Goal: Information Seeking & Learning: Learn about a topic

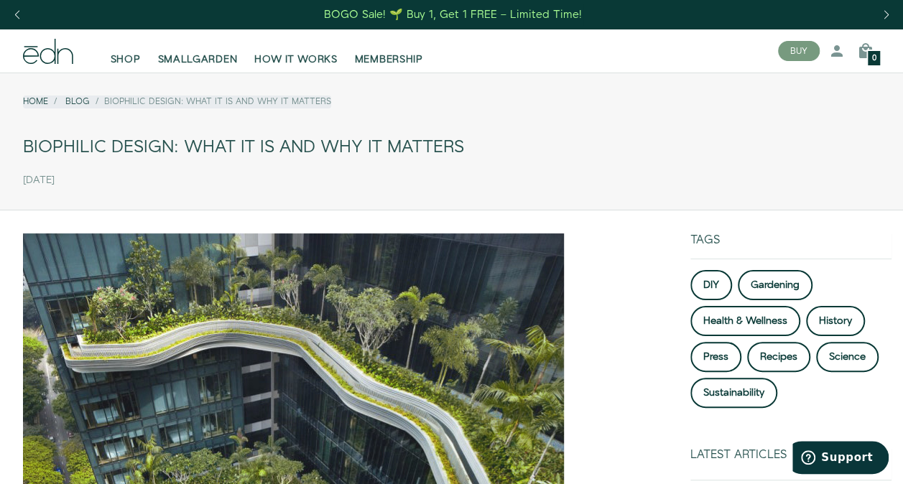
drag, startPoint x: 26, startPoint y: 146, endPoint x: 464, endPoint y: 149, distance: 438.0
click at [464, 149] on div "Biophilic Design: What it is and why it matters" at bounding box center [451, 147] width 857 height 32
drag, startPoint x: 464, startPoint y: 149, endPoint x: 441, endPoint y: 151, distance: 23.0
copy div "Biophilic Design: What it is and why it matters"
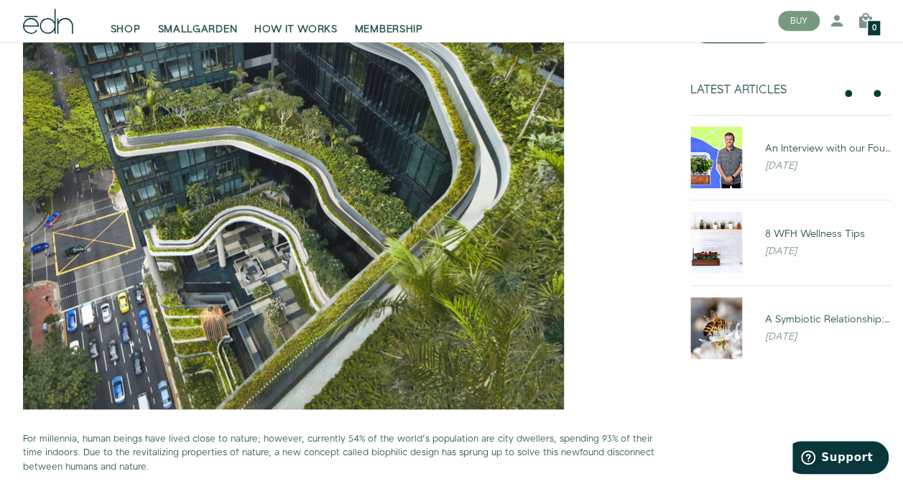
scroll to position [503, 0]
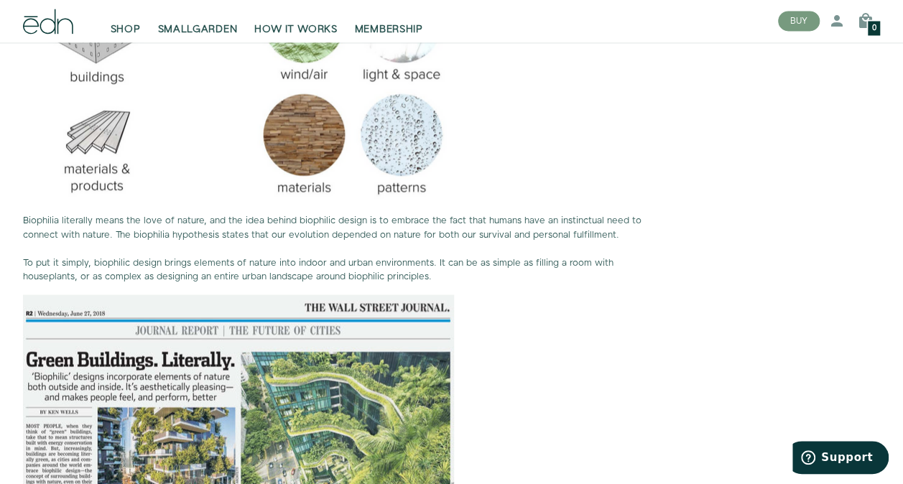
scroll to position [1364, 0]
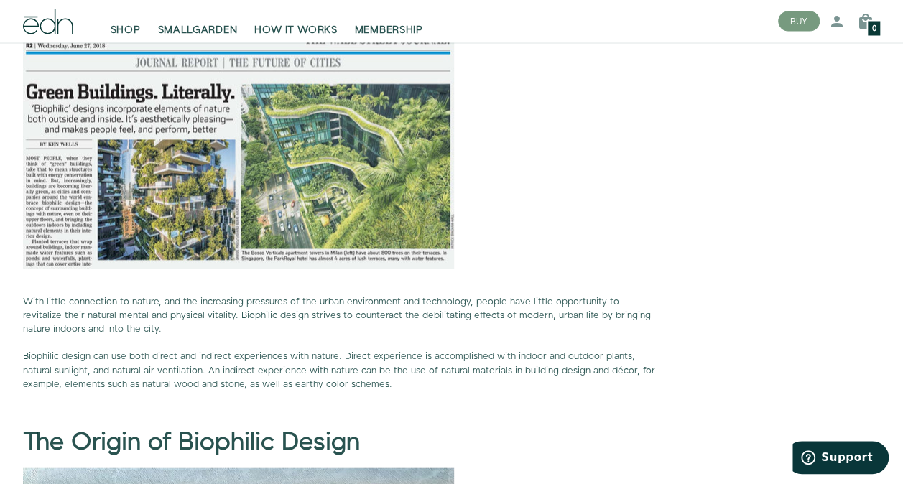
click at [290, 352] on span "Biophilic design can use both direct and indirect experiences with nature. Dire…" at bounding box center [339, 370] width 632 height 40
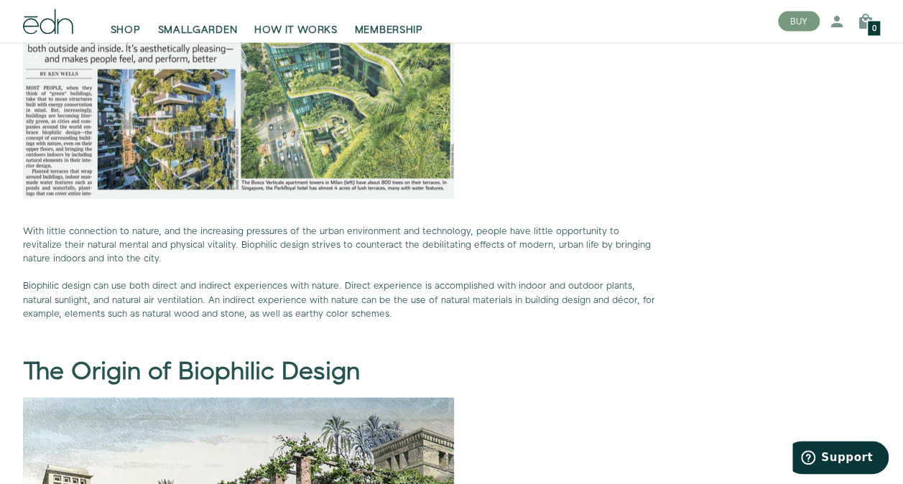
scroll to position [1651, 0]
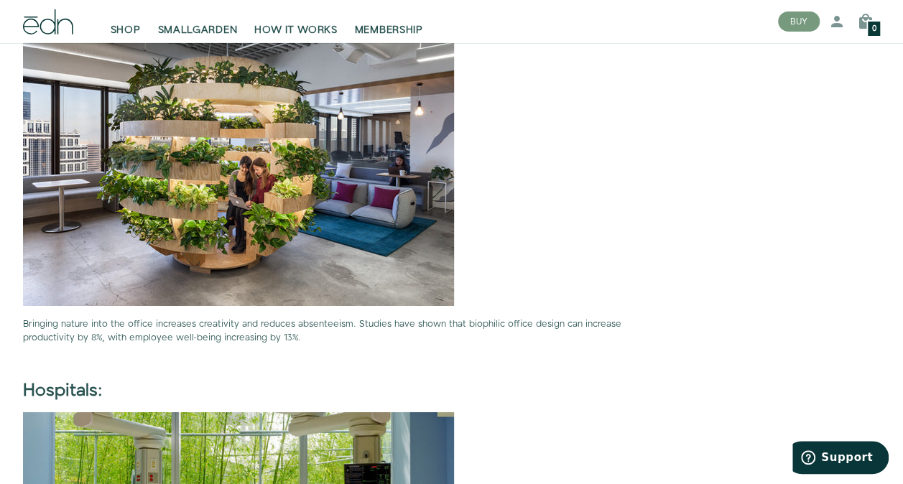
click at [505, 294] on p at bounding box center [339, 162] width 633 height 287
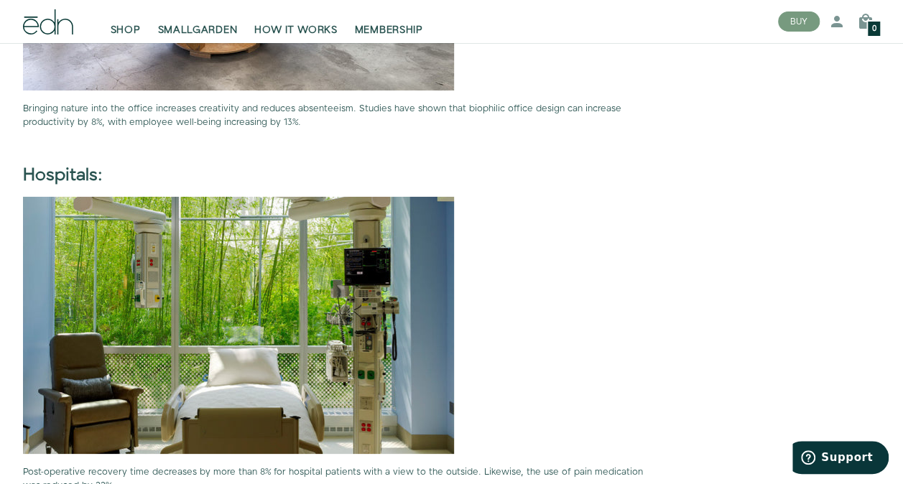
scroll to position [2226, 0]
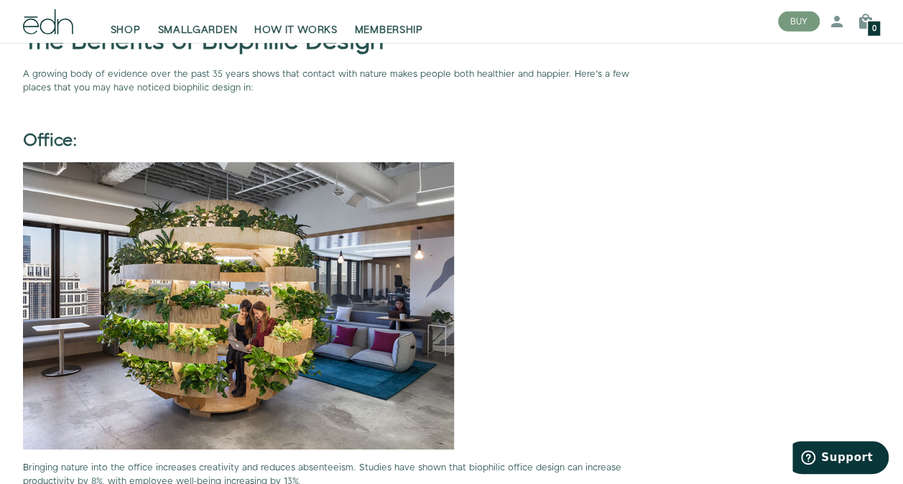
click at [528, 404] on p at bounding box center [339, 305] width 633 height 287
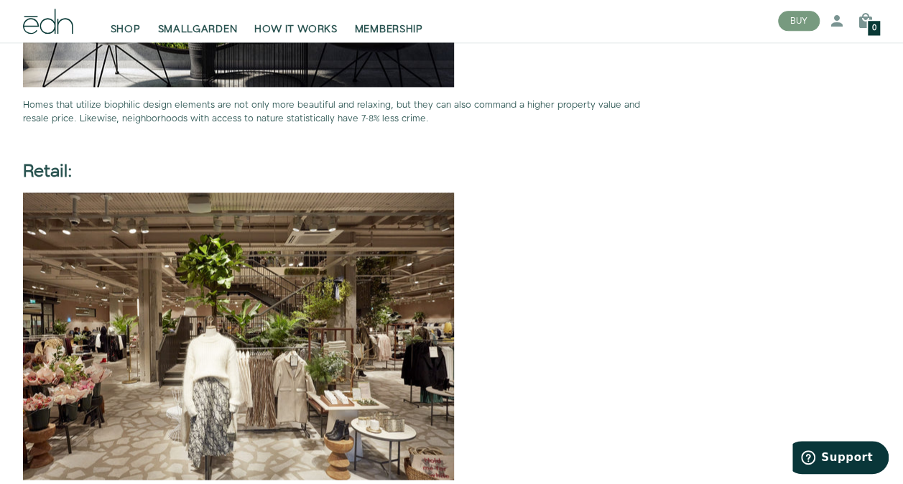
scroll to position [3806, 0]
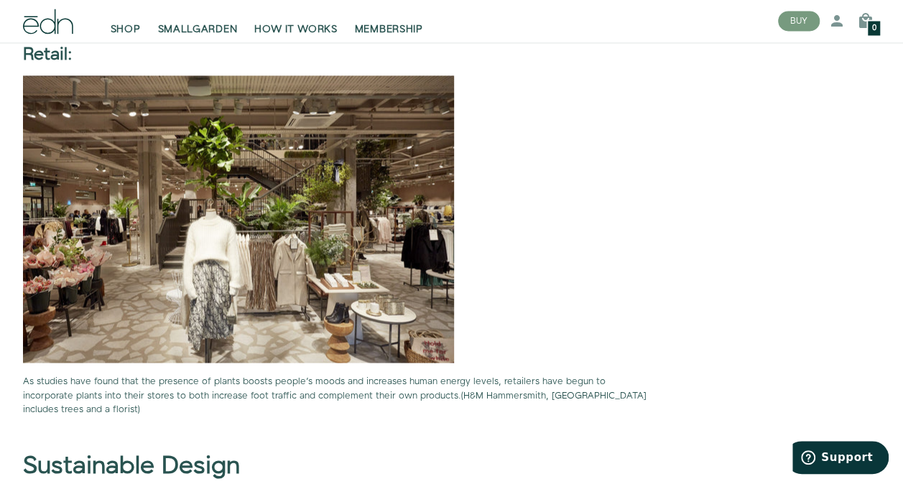
click at [488, 336] on p at bounding box center [339, 218] width 633 height 287
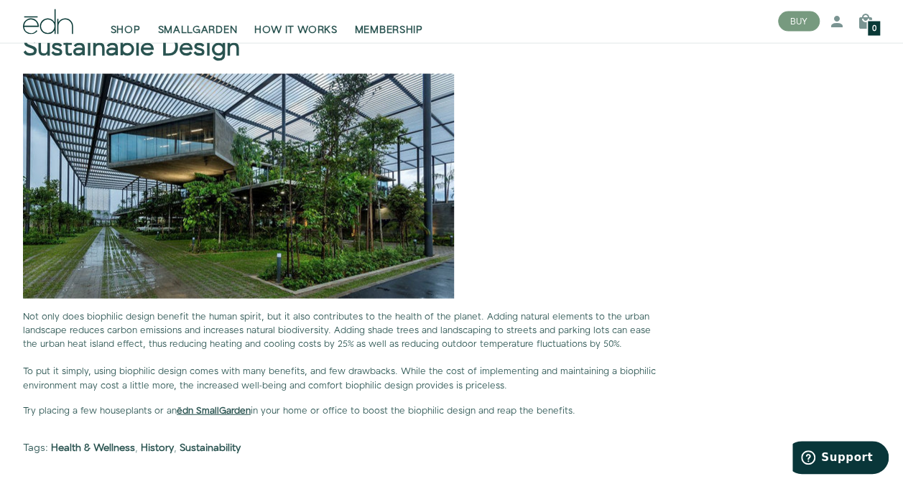
scroll to position [4236, 0]
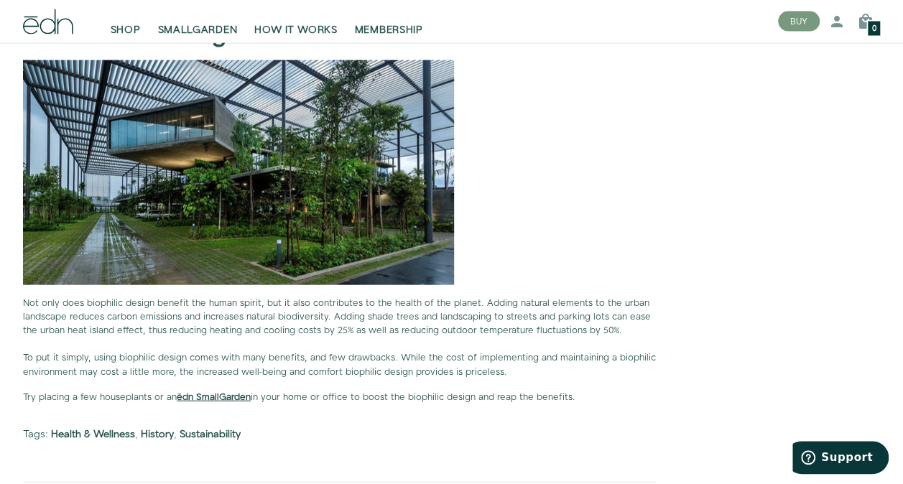
click at [416, 353] on span "To put it simply, using biophilic design comes with many benefits, and few draw…" at bounding box center [339, 364] width 633 height 27
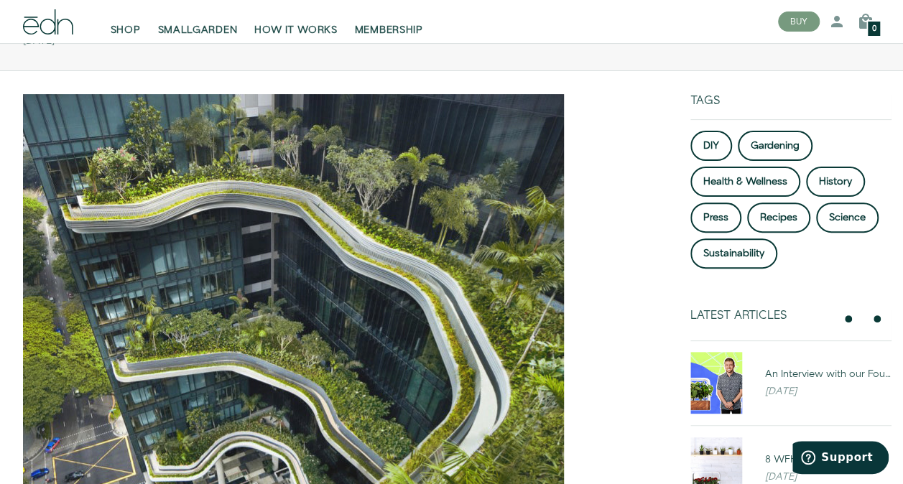
scroll to position [0, 0]
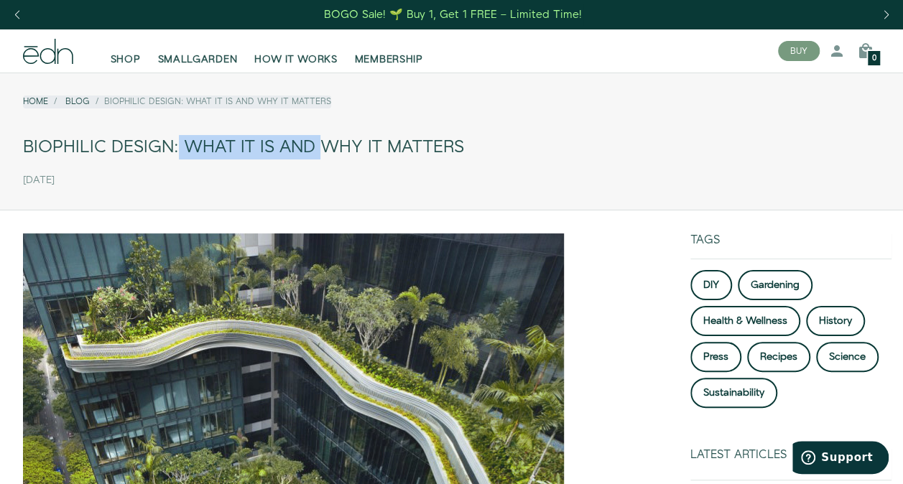
drag, startPoint x: 26, startPoint y: 147, endPoint x: 170, endPoint y: 158, distance: 144.7
click at [170, 158] on div "Biophilic Design: What it is and why it matters" at bounding box center [451, 147] width 857 height 32
copy div "Biophilic Design"
